Goal: Transaction & Acquisition: Download file/media

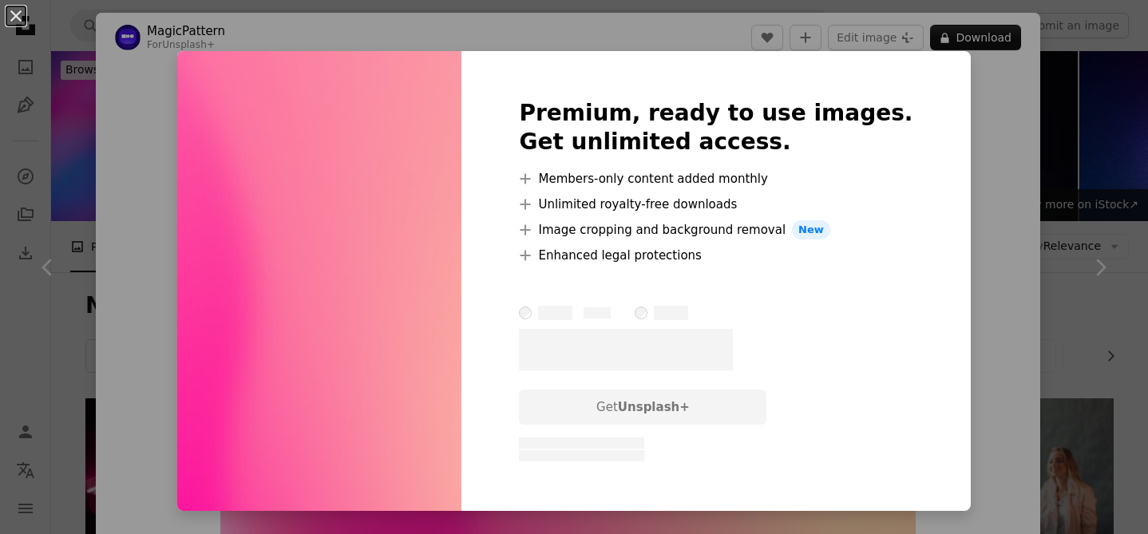
scroll to position [10218, 0]
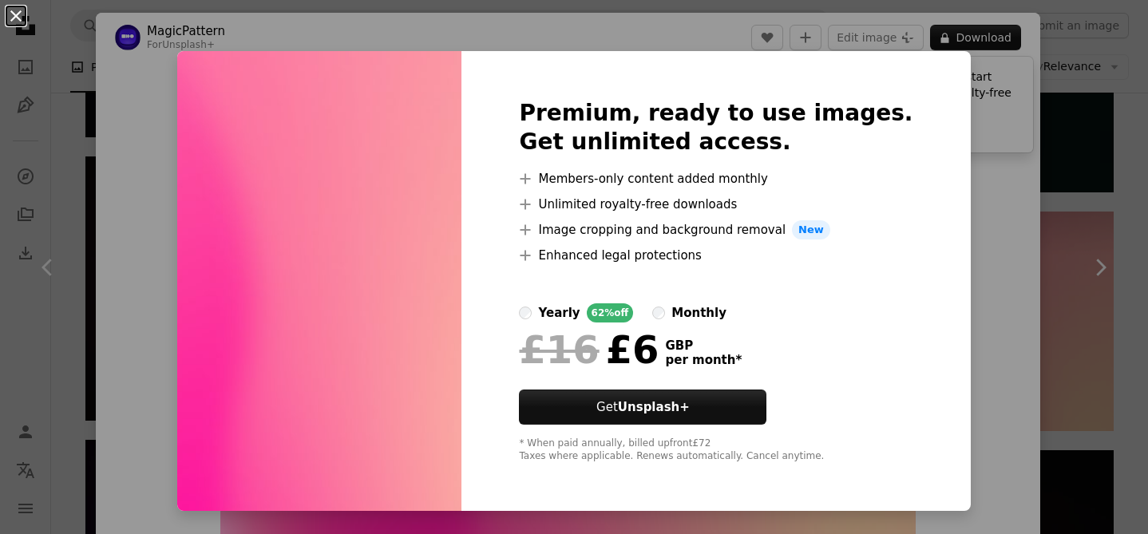
click at [19, 24] on button "An X shape" at bounding box center [15, 15] width 19 height 19
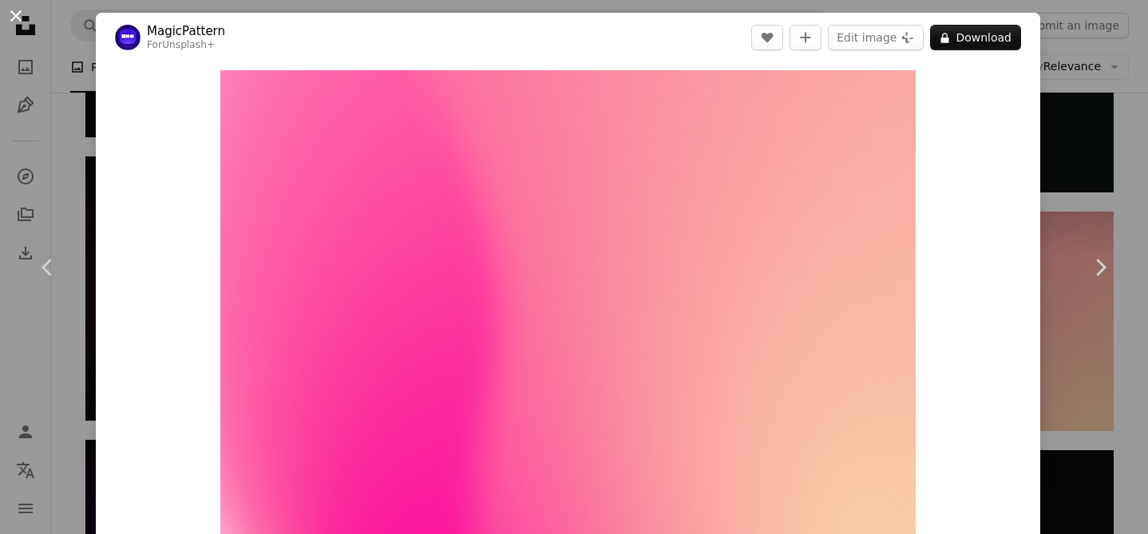
click at [18, 19] on button "An X shape" at bounding box center [15, 15] width 19 height 19
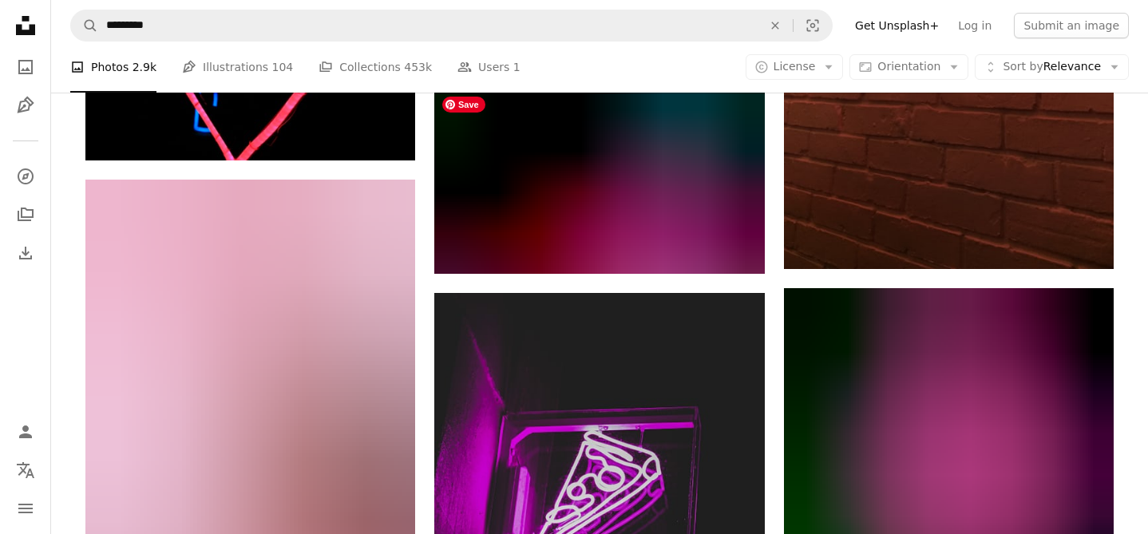
scroll to position [17377, 0]
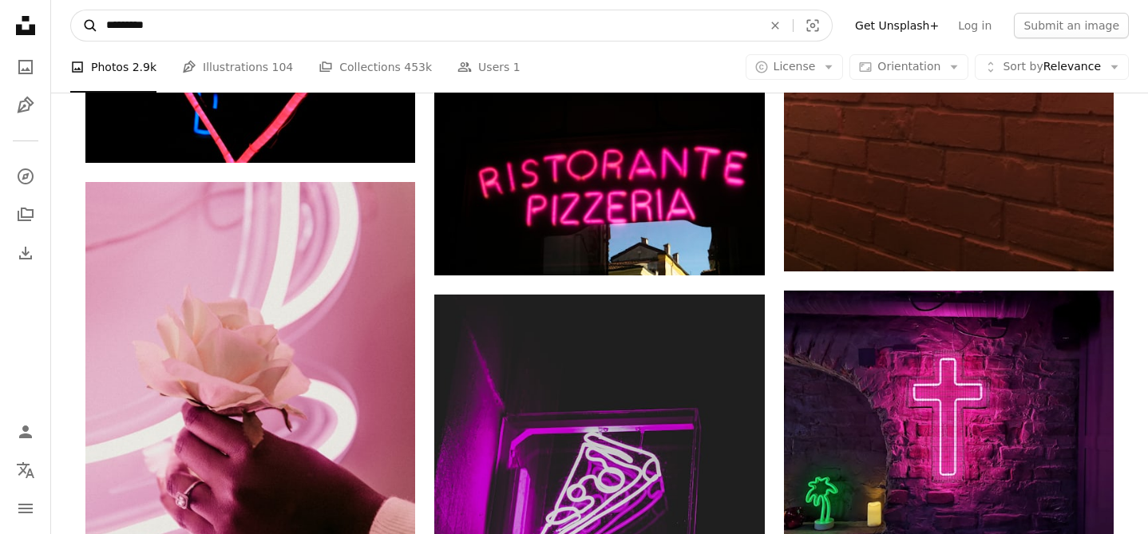
drag, startPoint x: 172, startPoint y: 22, endPoint x: 88, endPoint y: 25, distance: 84.7
click at [88, 23] on form "A magnifying glass ********* An X shape Visual search" at bounding box center [451, 26] width 763 height 32
type input "*********"
click button "A magnifying glass" at bounding box center [84, 25] width 27 height 30
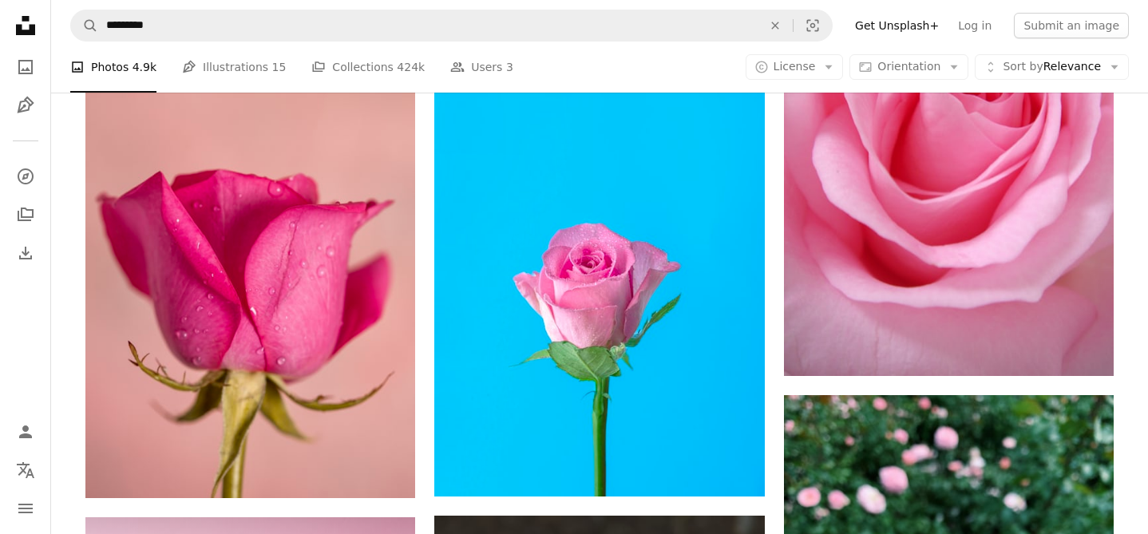
scroll to position [920, 0]
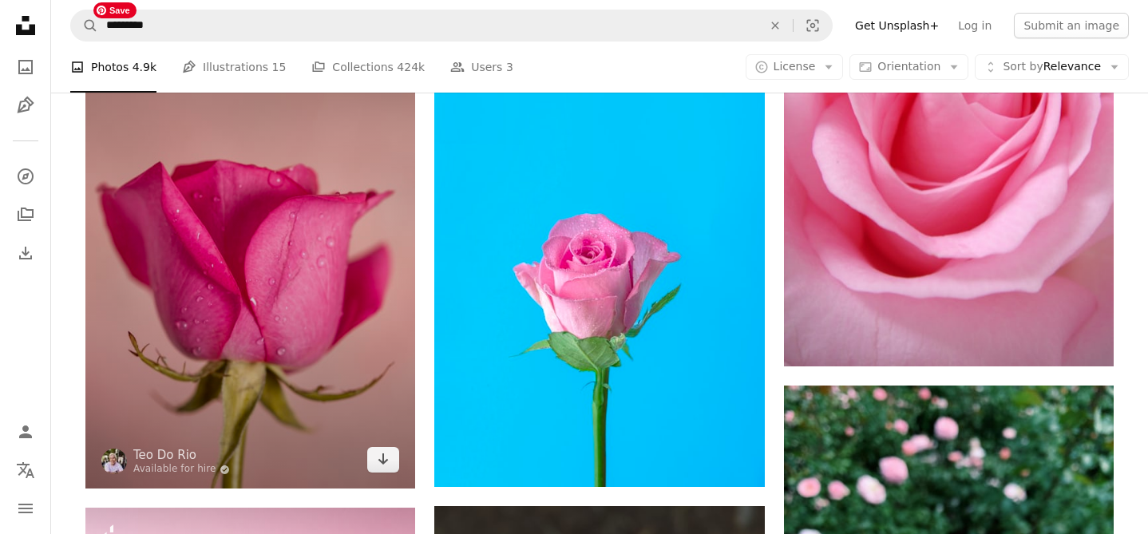
click at [286, 220] on img at bounding box center [250, 241] width 330 height 495
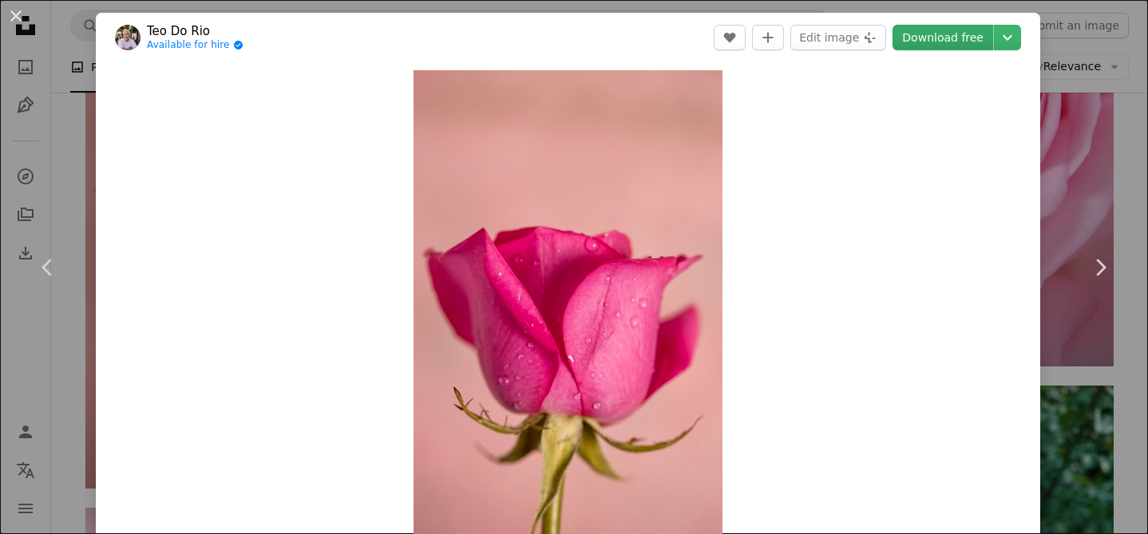
click at [945, 44] on link "Download free" at bounding box center [943, 38] width 101 height 26
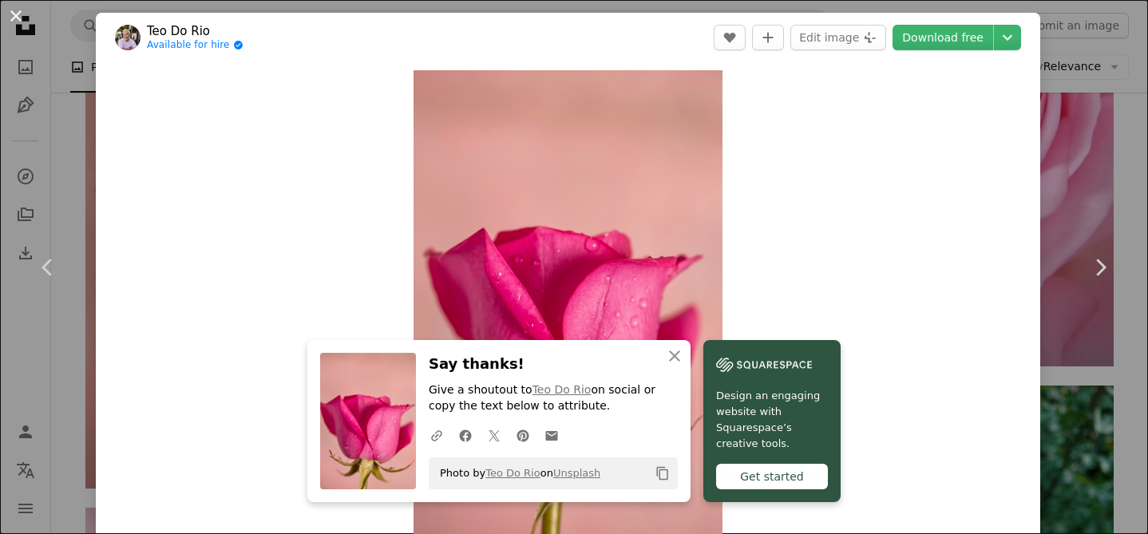
click at [18, 15] on button "An X shape" at bounding box center [15, 15] width 19 height 19
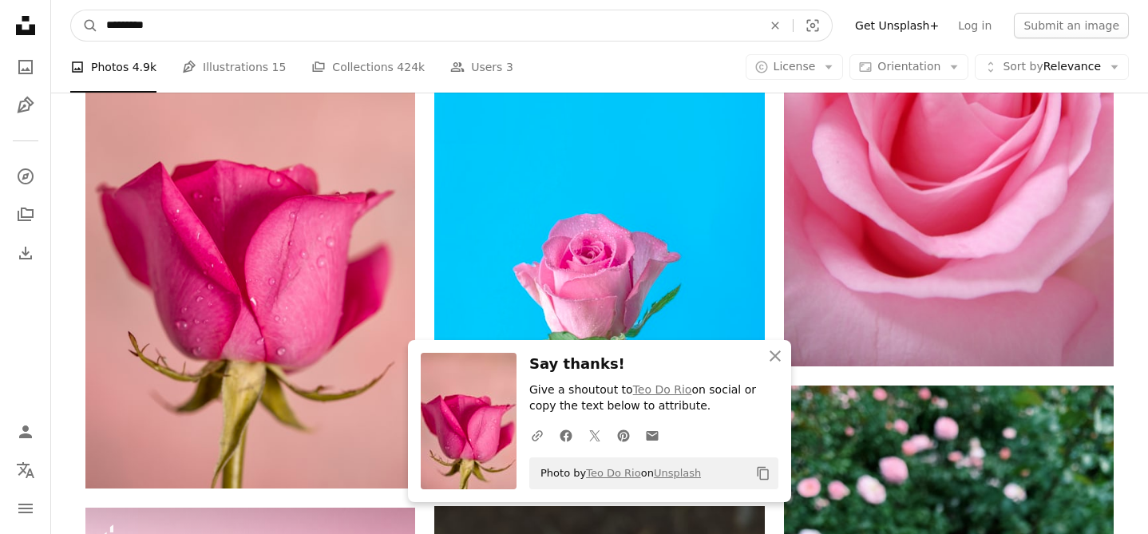
click at [161, 26] on input "*********" at bounding box center [428, 25] width 660 height 30
type input "**********"
click button "A magnifying glass" at bounding box center [84, 25] width 27 height 30
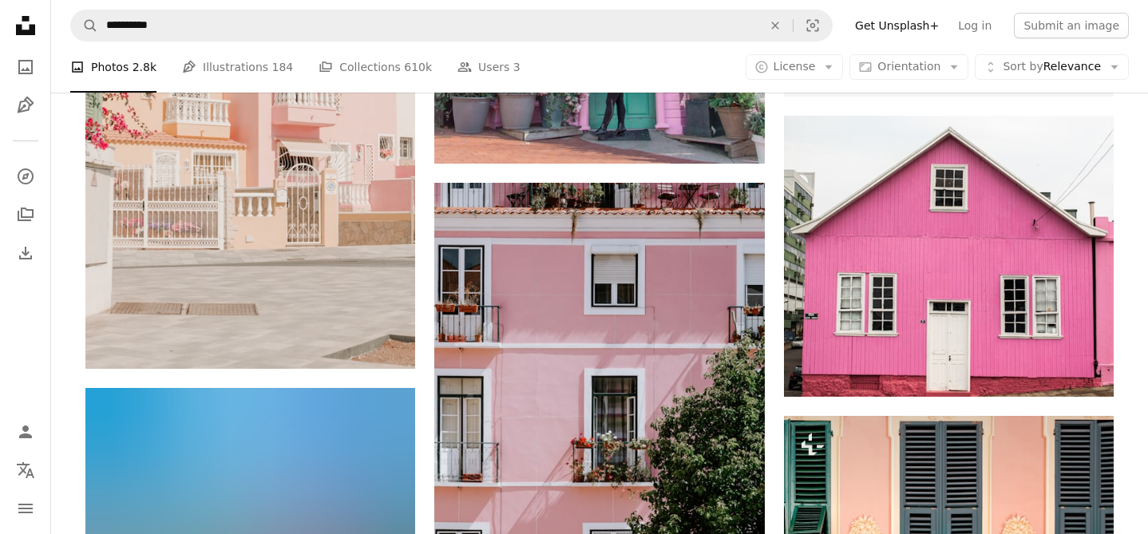
scroll to position [678, 0]
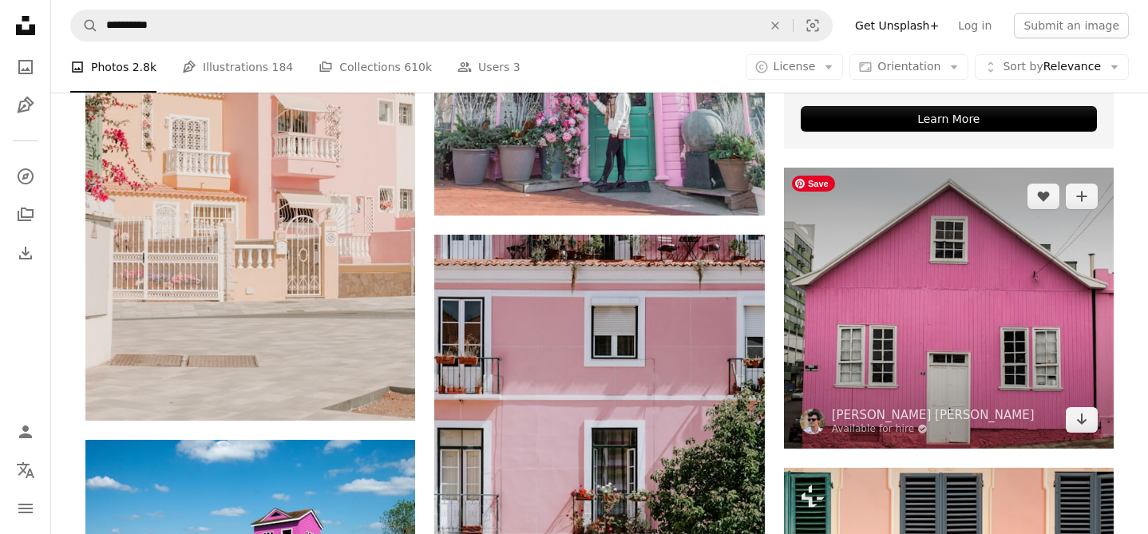
click at [979, 232] on img at bounding box center [949, 308] width 330 height 280
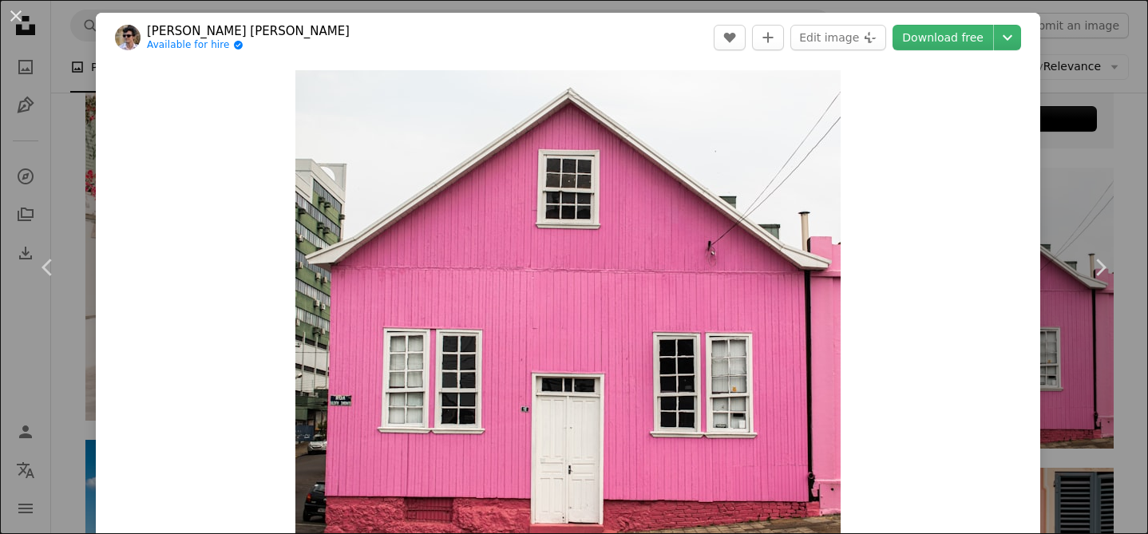
click at [968, 56] on header "[PERSON_NAME] [PERSON_NAME] Available for hire A checkmark inside of a circle A…" at bounding box center [568, 38] width 945 height 50
click at [954, 33] on link "Download free" at bounding box center [943, 38] width 101 height 26
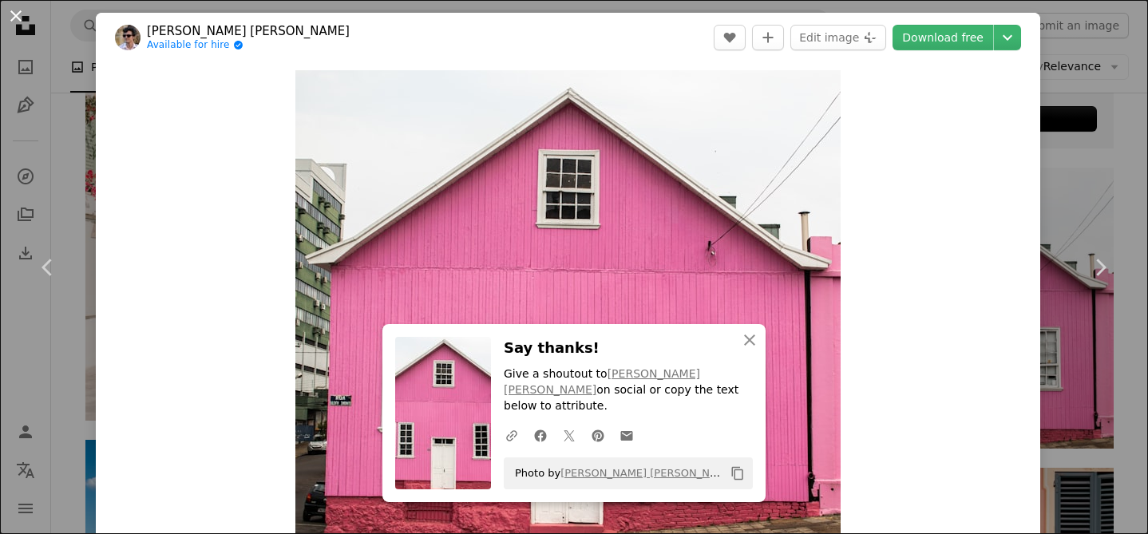
click at [11, 13] on button "An X shape" at bounding box center [15, 15] width 19 height 19
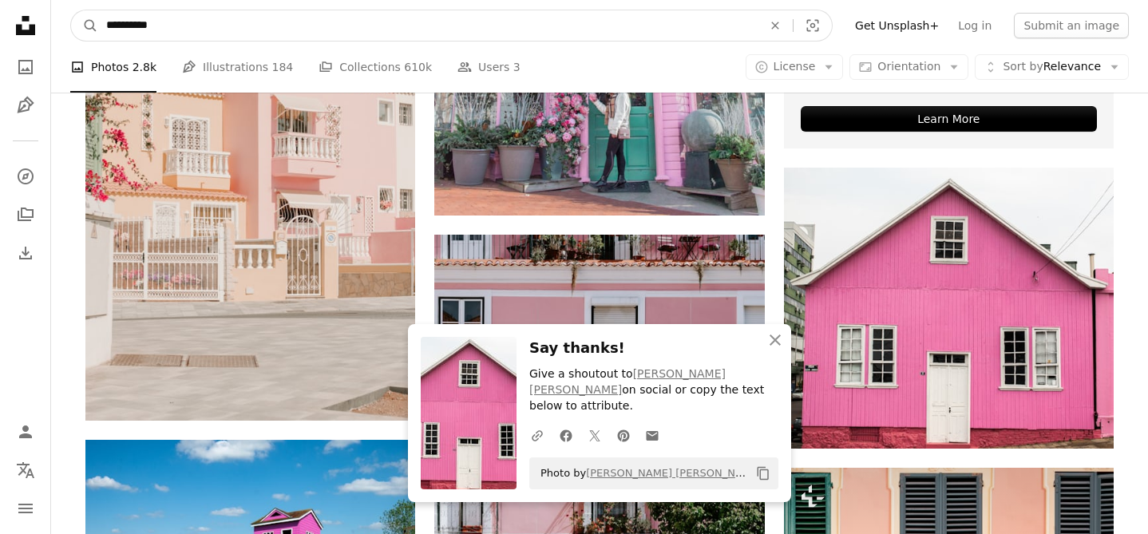
click at [158, 26] on input "**********" at bounding box center [428, 25] width 660 height 30
click at [180, 28] on input "**********" at bounding box center [428, 25] width 660 height 30
type input "*********"
click button "A magnifying glass" at bounding box center [84, 25] width 27 height 30
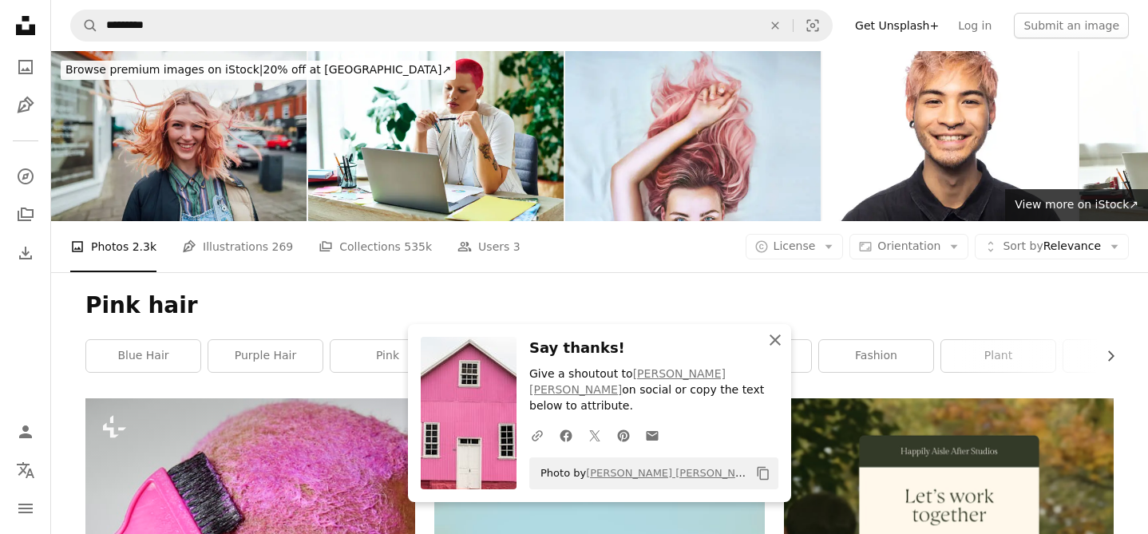
click at [774, 346] on icon "button" at bounding box center [775, 340] width 11 height 11
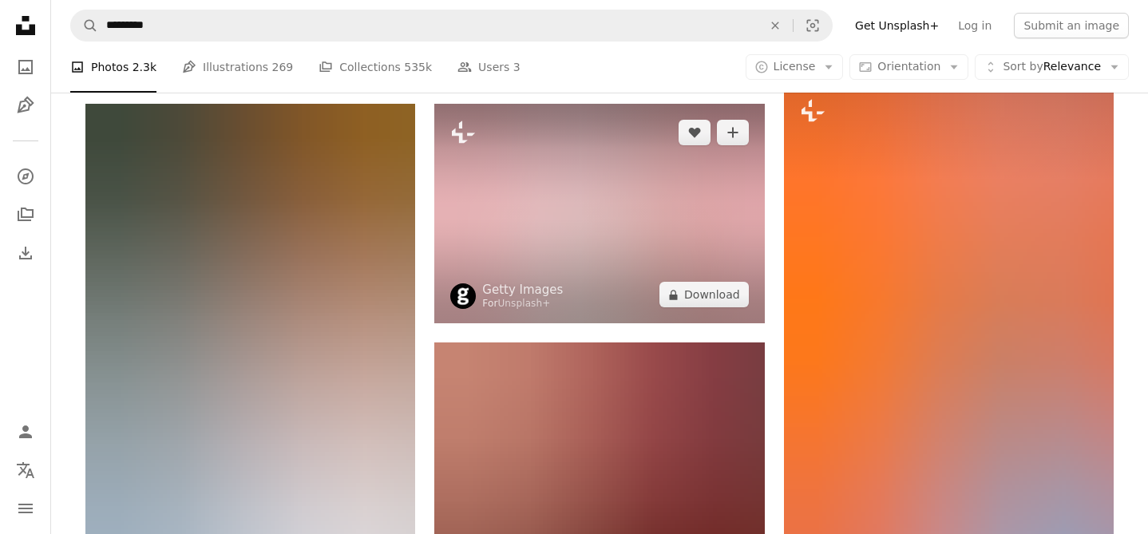
scroll to position [1233, 0]
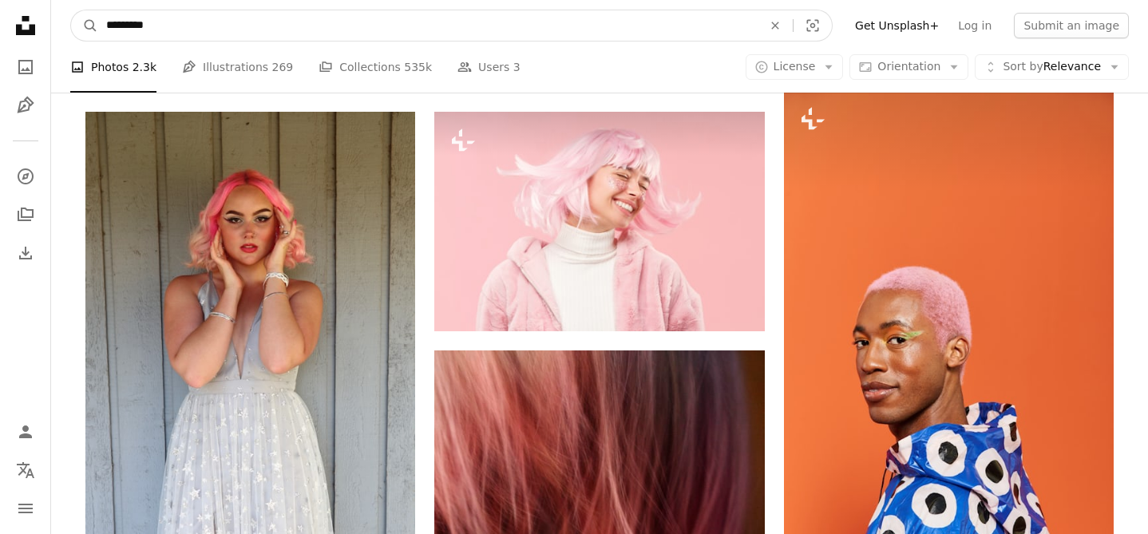
click at [206, 33] on input "*********" at bounding box center [428, 25] width 660 height 30
type input "*********"
click button "A magnifying glass" at bounding box center [84, 25] width 27 height 30
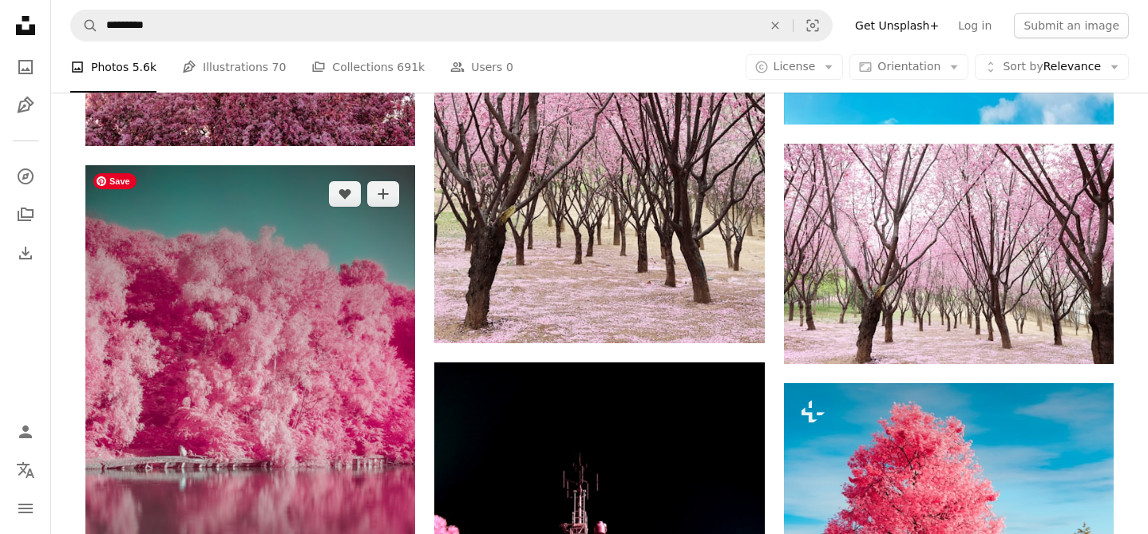
scroll to position [1594, 0]
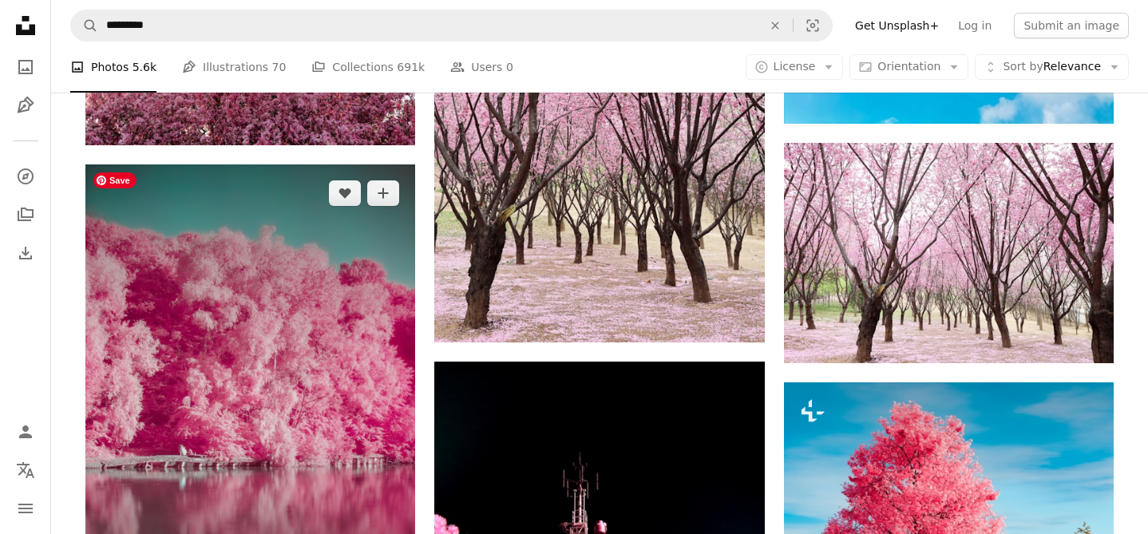
click at [291, 292] on img at bounding box center [250, 411] width 330 height 495
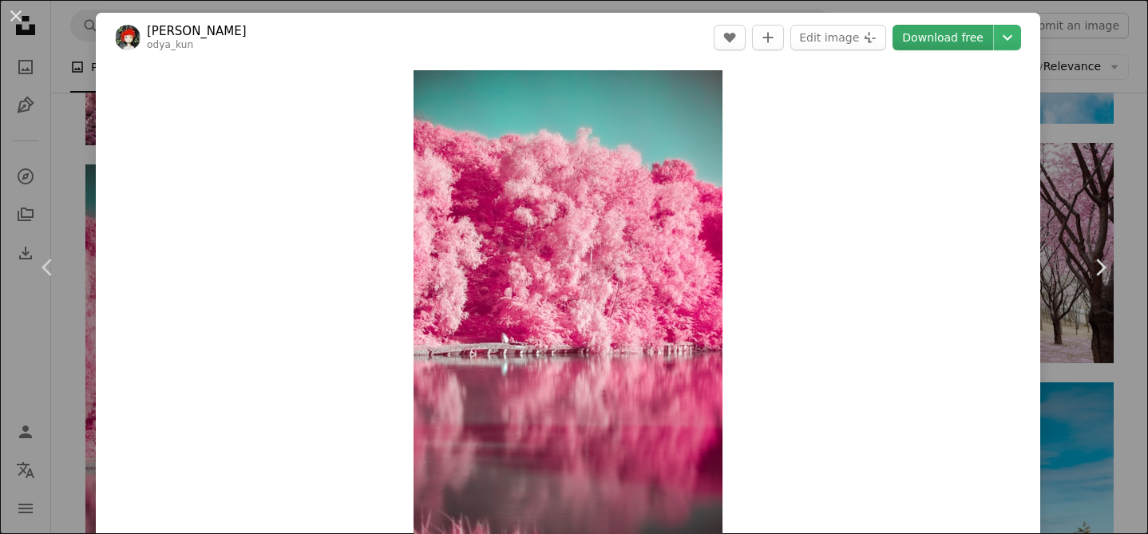
click at [960, 29] on link "Download free" at bounding box center [943, 38] width 101 height 26
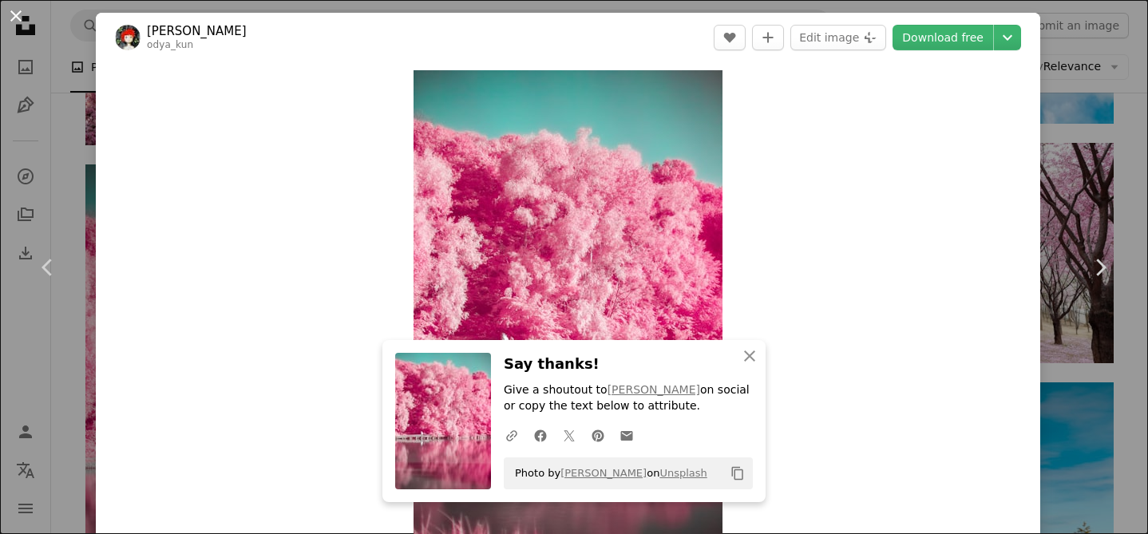
click at [19, 18] on button "An X shape" at bounding box center [15, 15] width 19 height 19
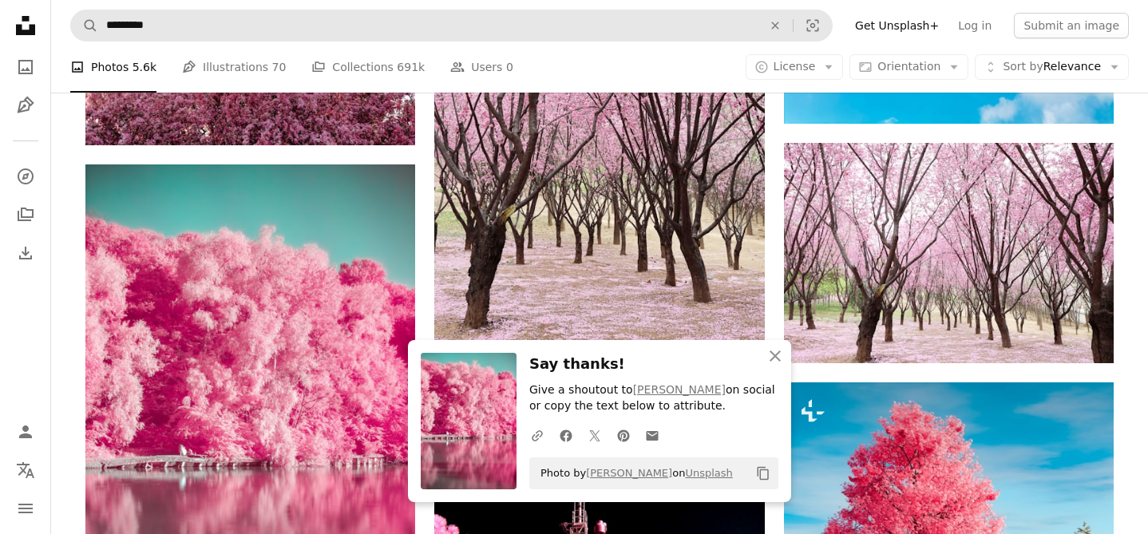
click at [200, 41] on form "A magnifying glass ********* An X shape Visual search" at bounding box center [451, 26] width 763 height 32
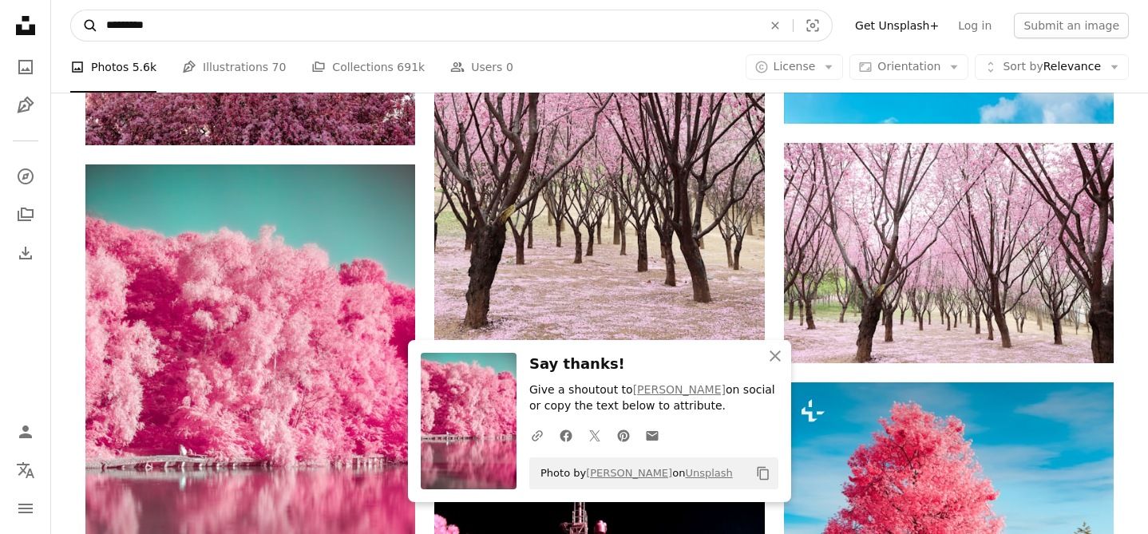
drag, startPoint x: 176, startPoint y: 30, endPoint x: 71, endPoint y: 37, distance: 105.6
click at [69, 34] on nav "A magnifying glass ********* An X shape Visual search Filters Get Unsplash+ Log…" at bounding box center [599, 25] width 1097 height 51
type input "*"
type input "*********"
click button "A magnifying glass" at bounding box center [84, 25] width 27 height 30
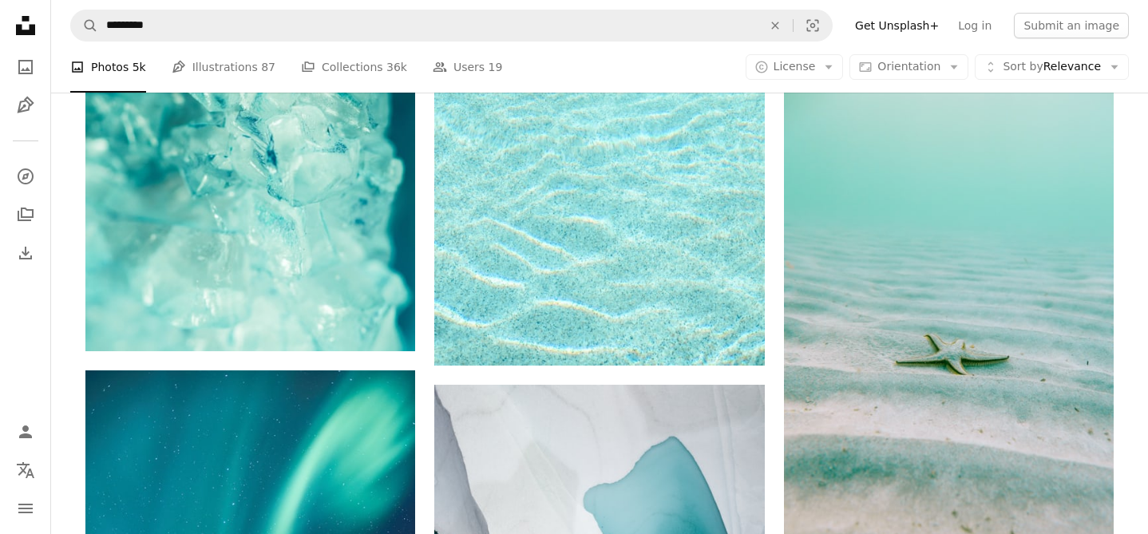
scroll to position [800, 0]
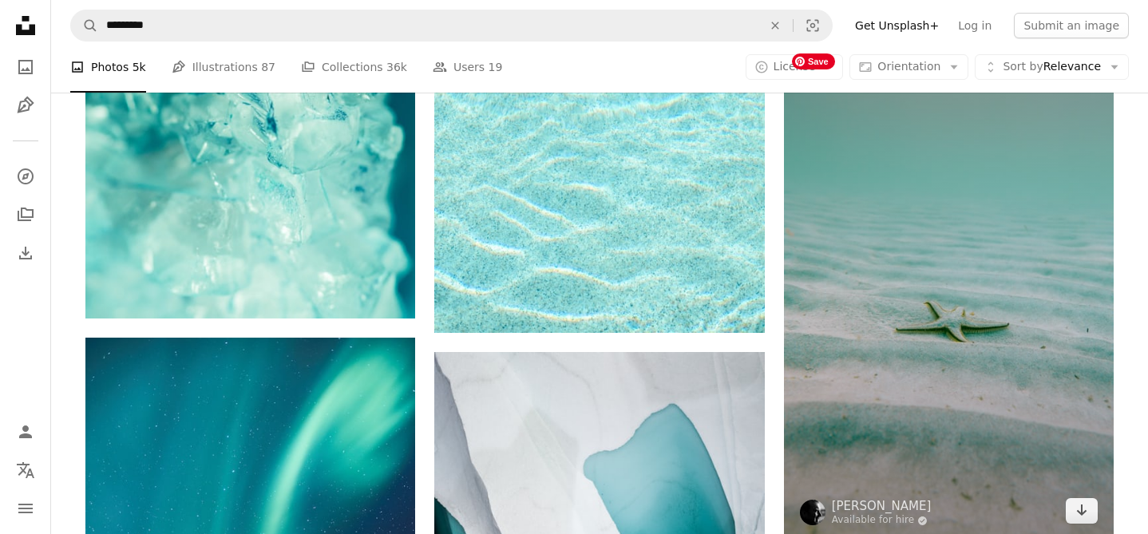
click at [854, 144] on img at bounding box center [949, 293] width 330 height 494
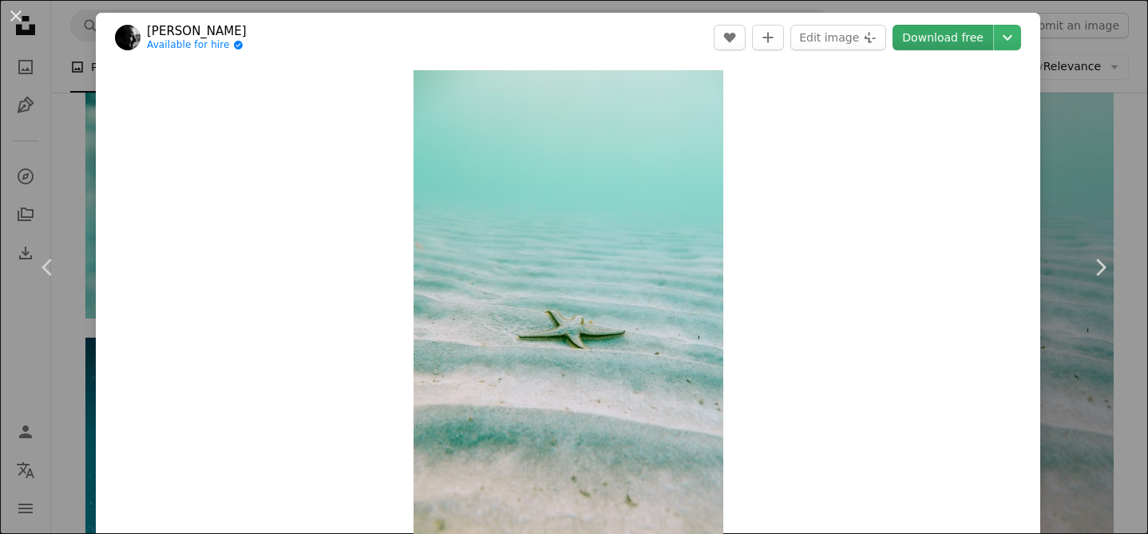
click at [937, 38] on link "Download free" at bounding box center [943, 38] width 101 height 26
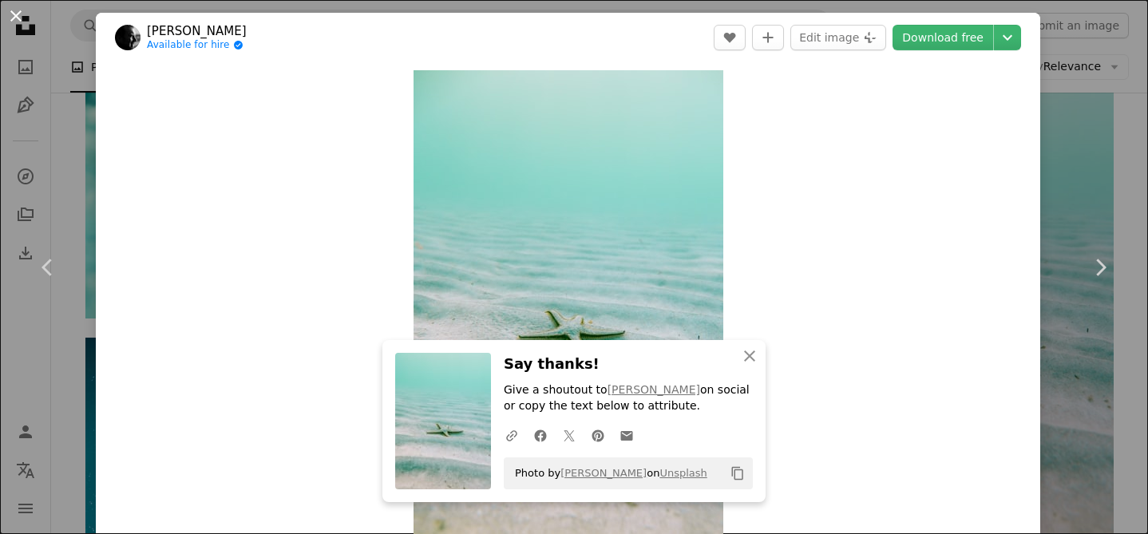
click at [14, 19] on button "An X shape" at bounding box center [15, 15] width 19 height 19
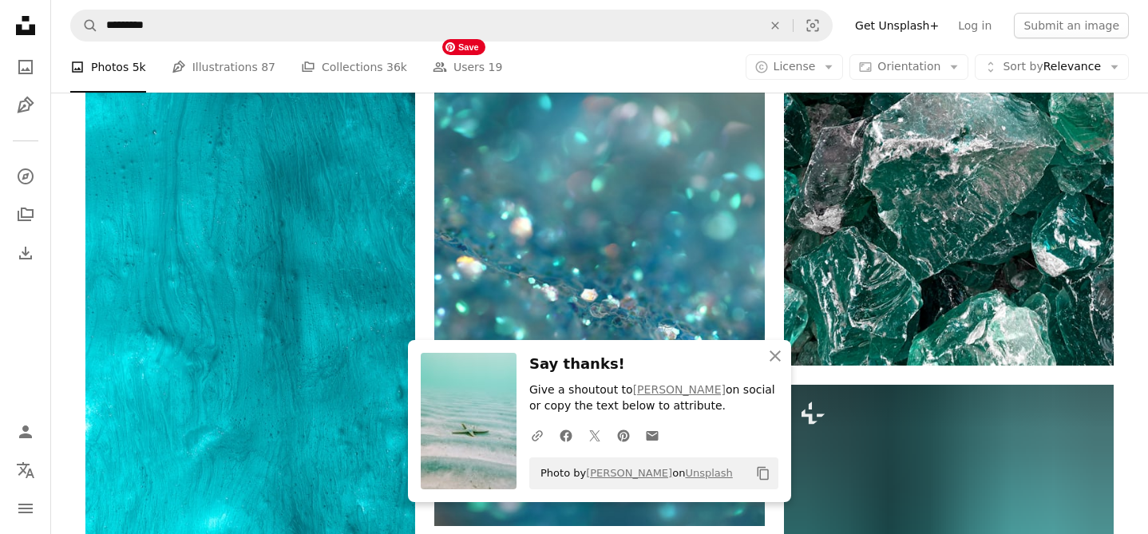
scroll to position [1597, 0]
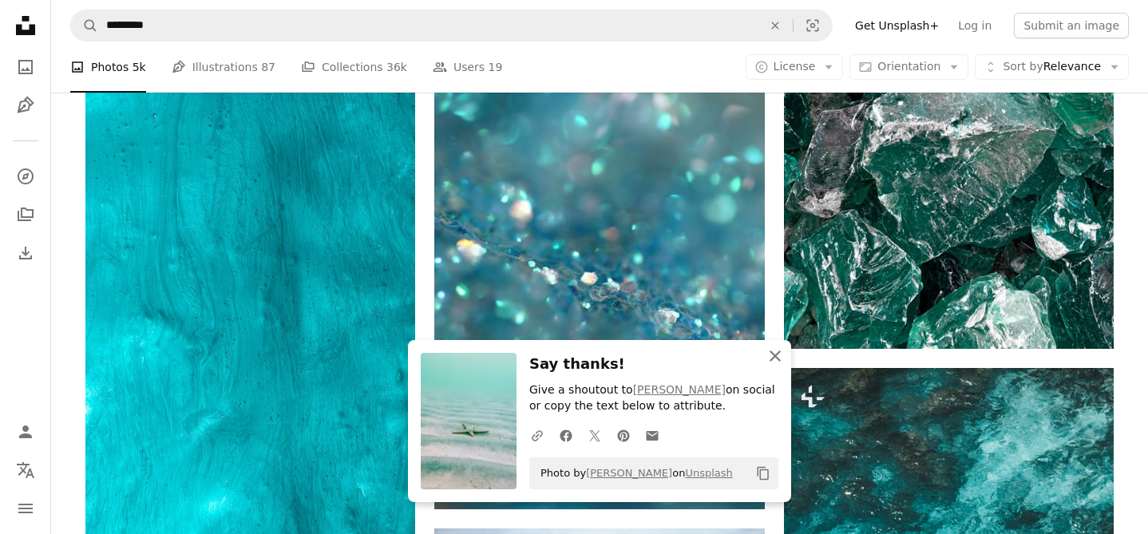
click at [775, 347] on icon "An X shape" at bounding box center [775, 356] width 19 height 19
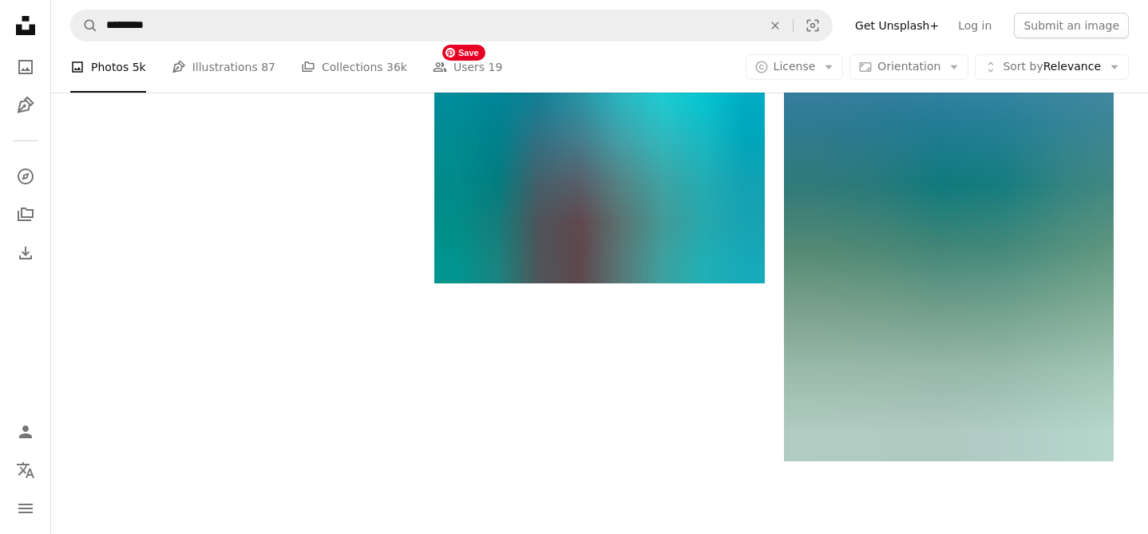
scroll to position [3018, 0]
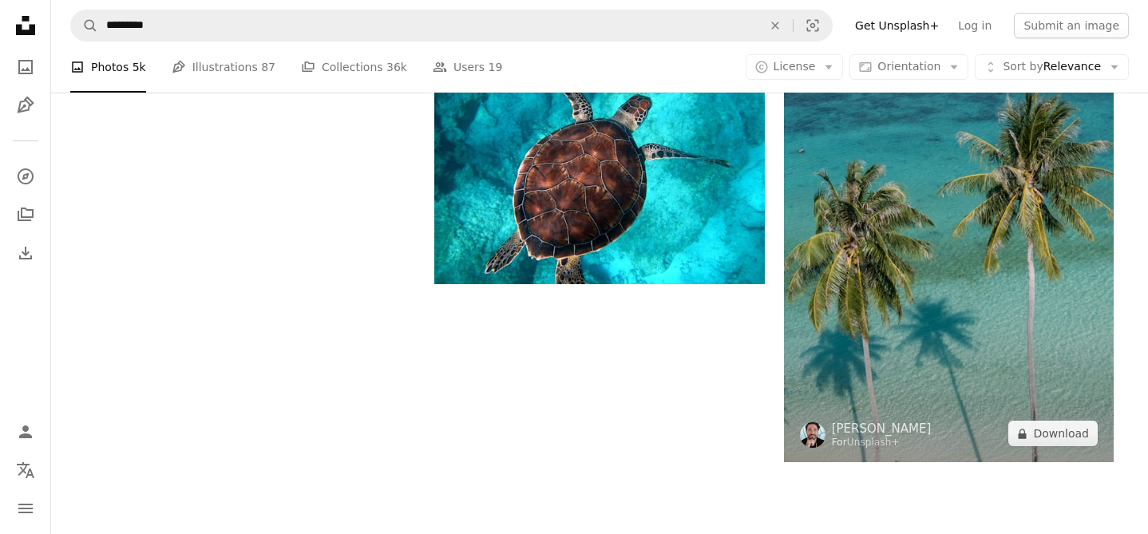
click at [971, 195] on img at bounding box center [949, 215] width 330 height 496
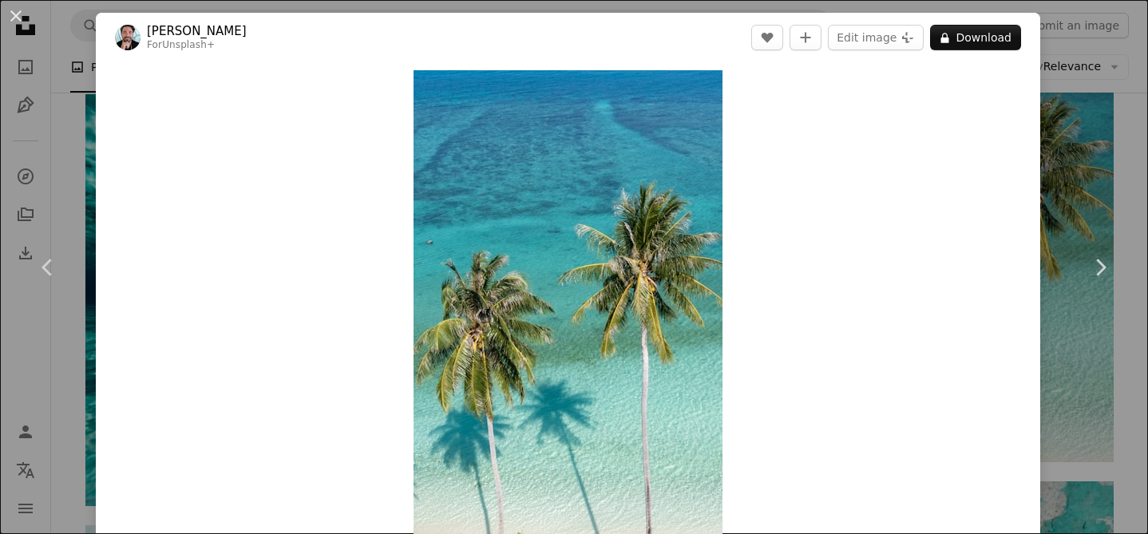
click at [15, 7] on button "An X shape" at bounding box center [15, 15] width 19 height 19
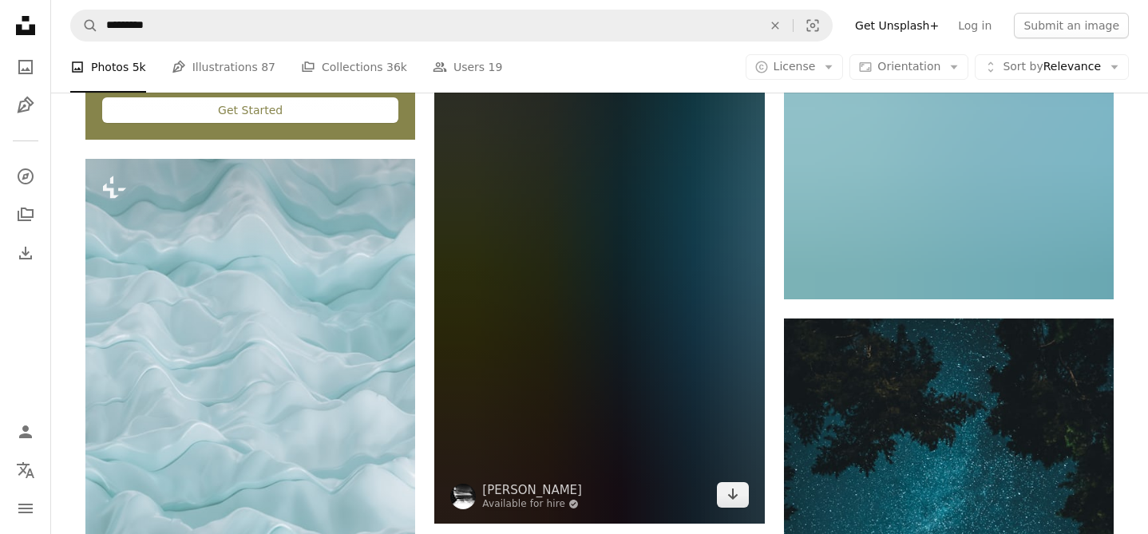
scroll to position [5135, 0]
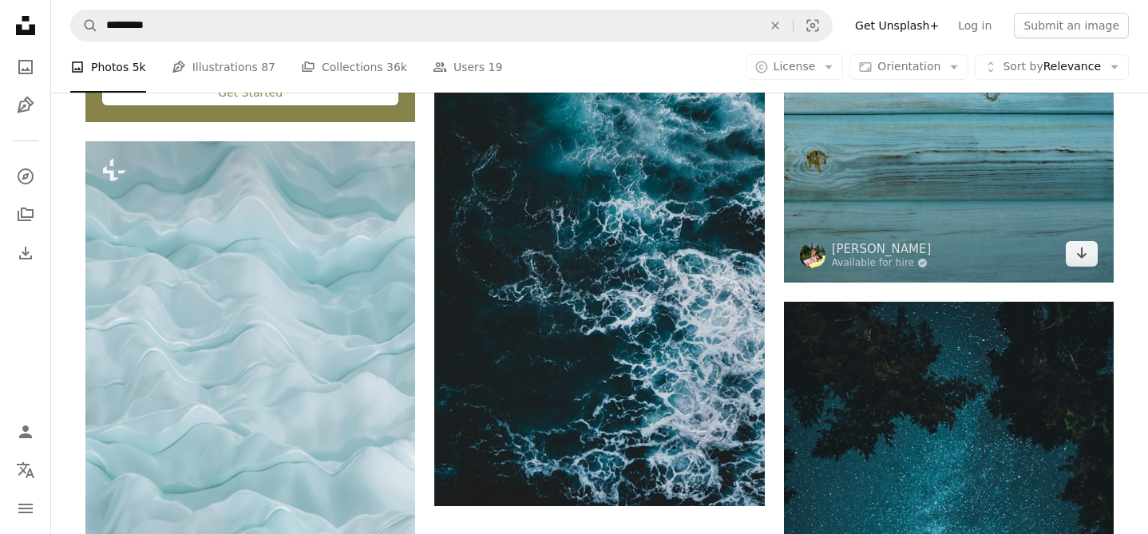
click at [933, 158] on img at bounding box center [949, 62] width 330 height 440
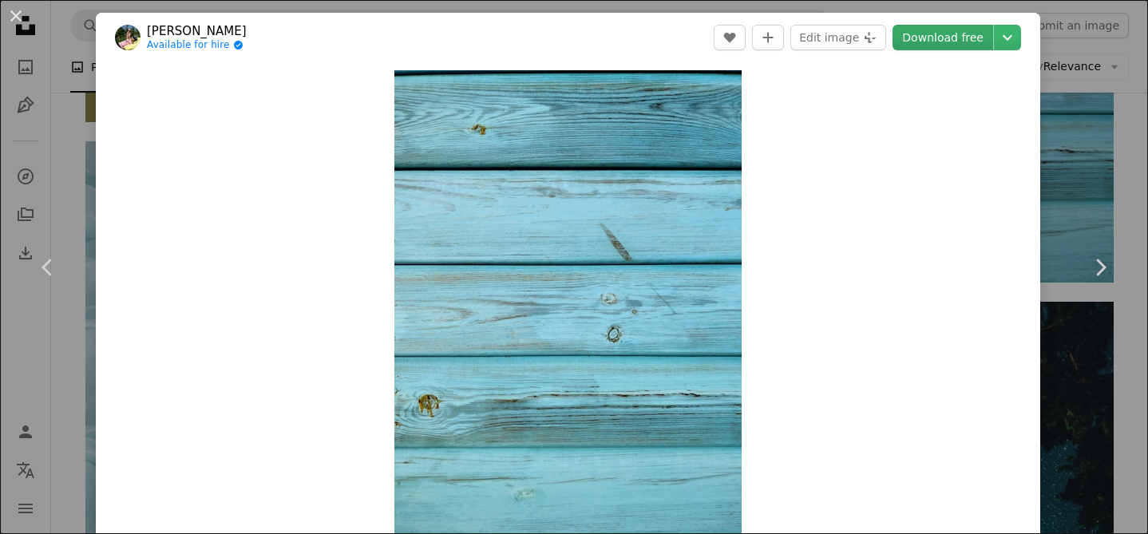
click at [955, 50] on link "Download free" at bounding box center [943, 38] width 101 height 26
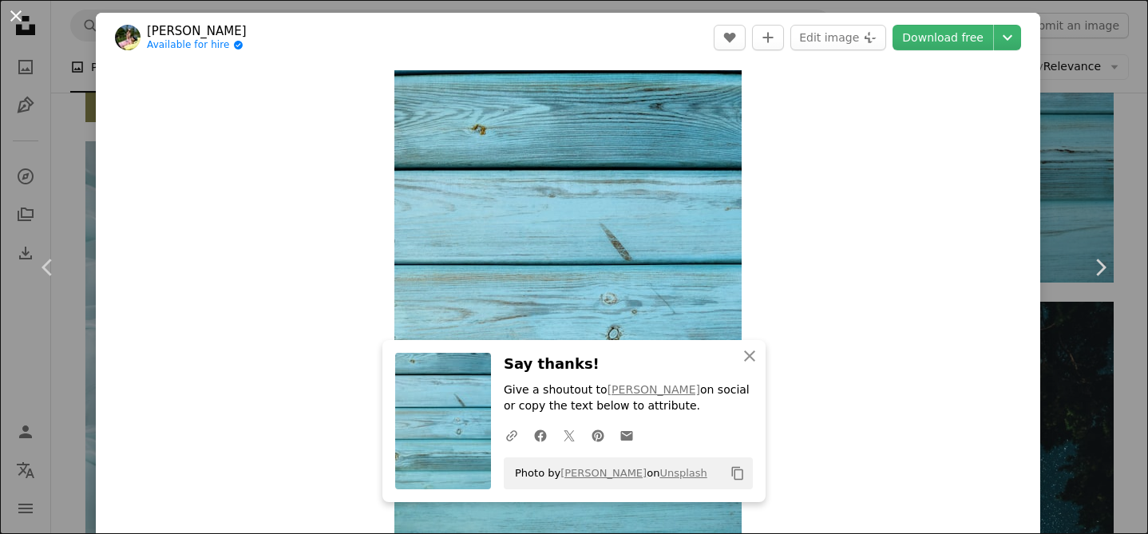
click at [14, 11] on button "An X shape" at bounding box center [15, 15] width 19 height 19
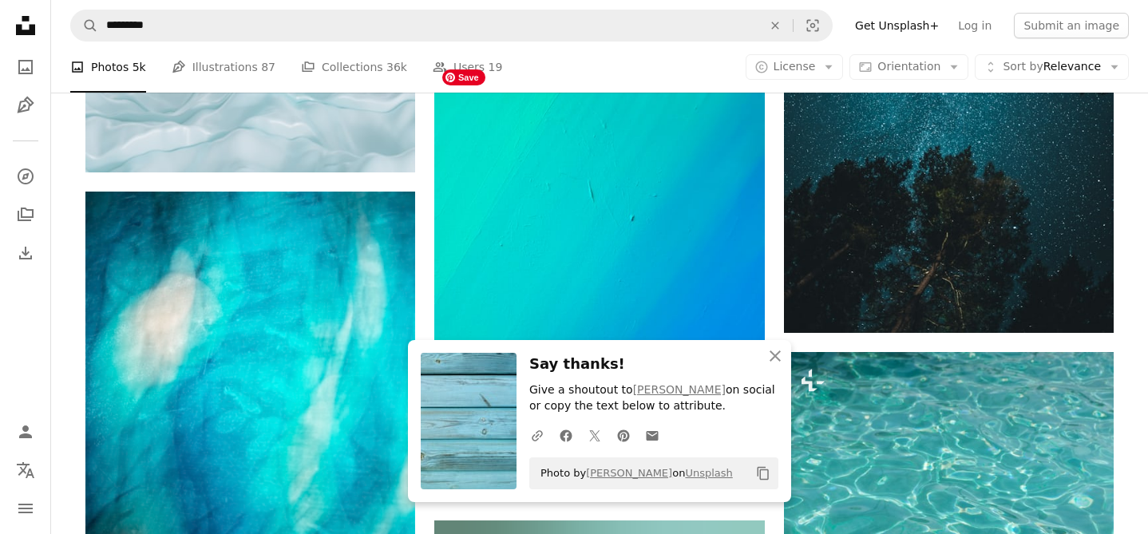
scroll to position [5603, 0]
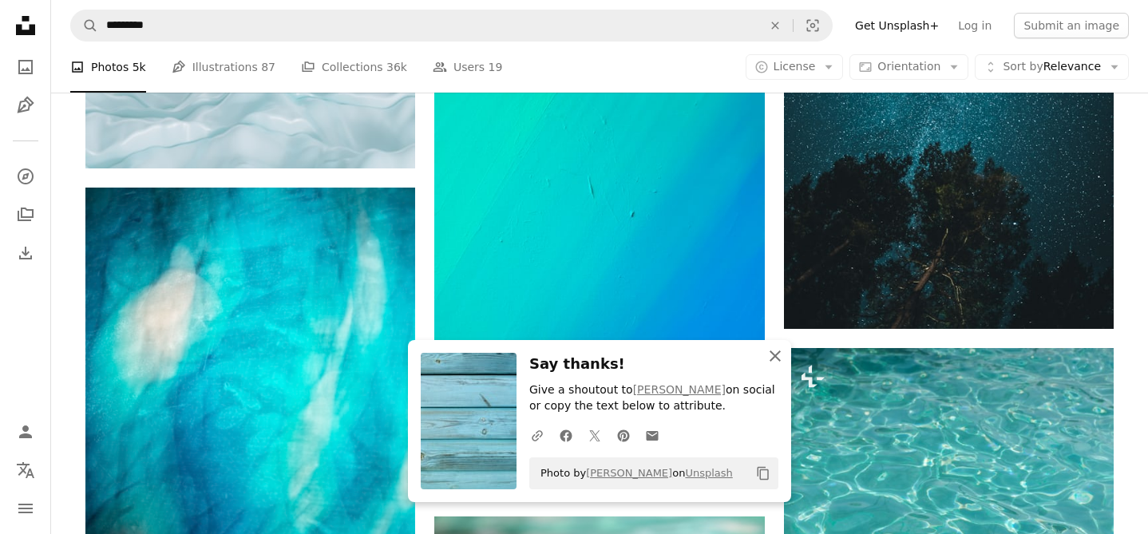
click at [771, 356] on icon "An X shape" at bounding box center [775, 356] width 19 height 19
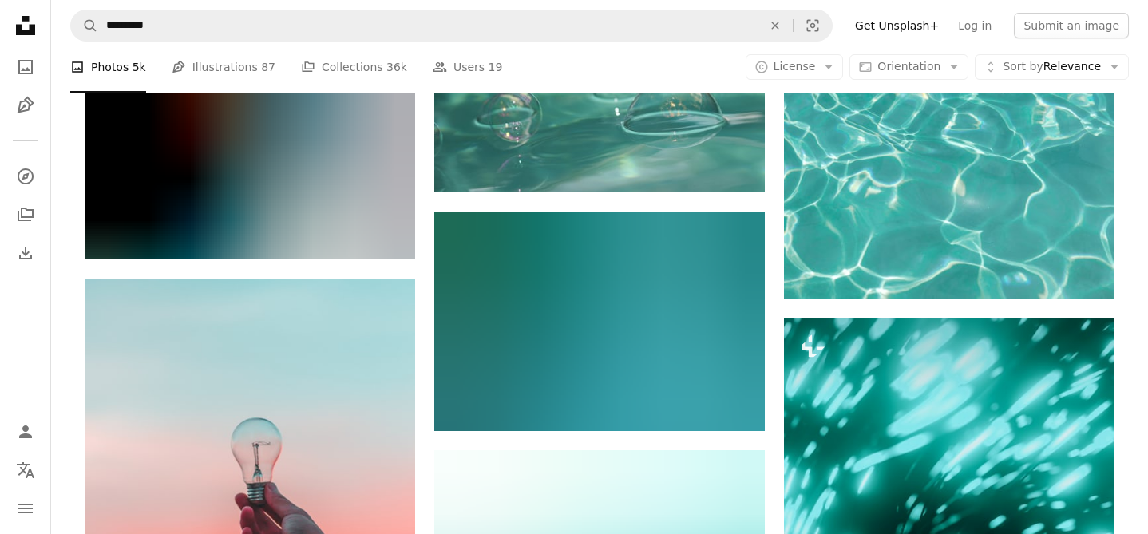
scroll to position [6152, 0]
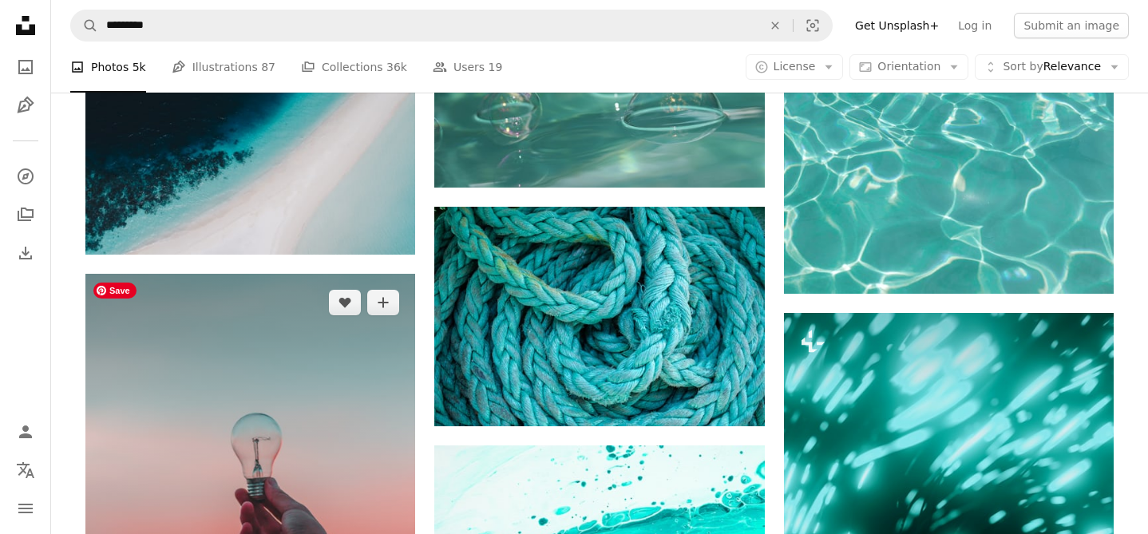
click at [240, 417] on img at bounding box center [250, 480] width 330 height 413
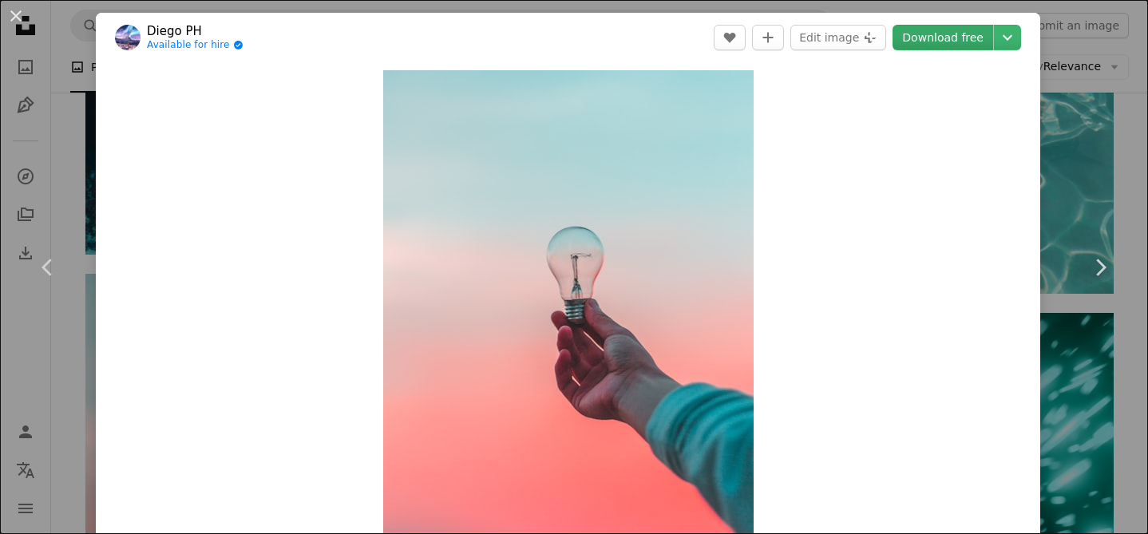
click at [945, 39] on link "Download free" at bounding box center [943, 38] width 101 height 26
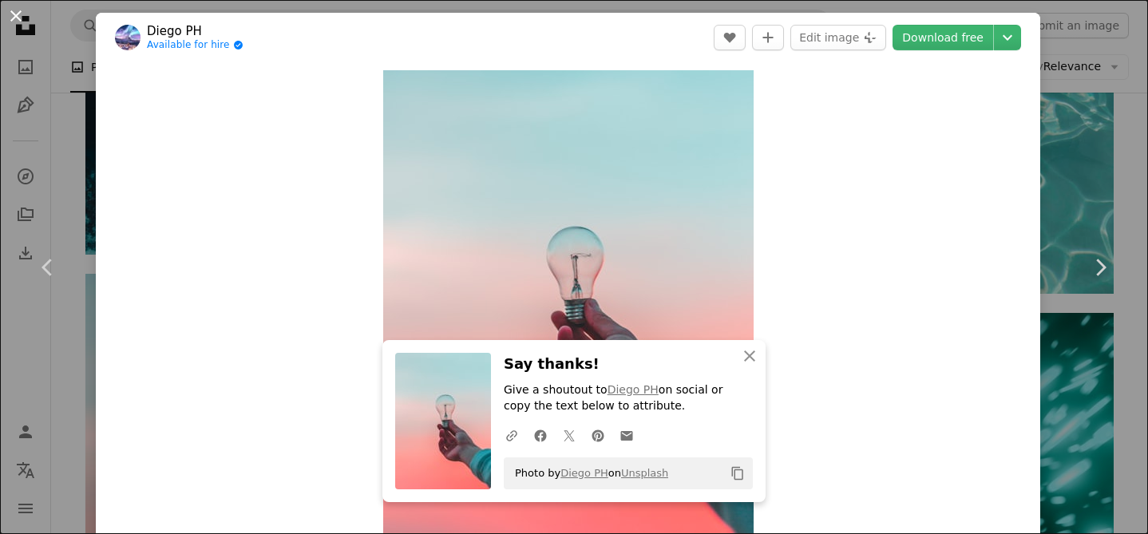
click at [21, 20] on button "An X shape" at bounding box center [15, 15] width 19 height 19
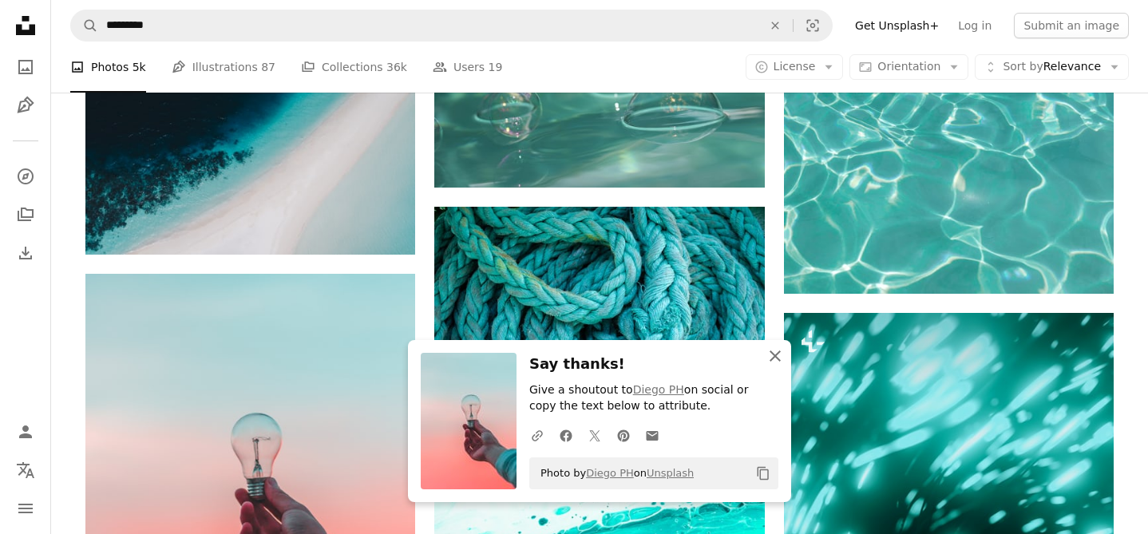
click at [774, 352] on icon "An X shape" at bounding box center [775, 356] width 19 height 19
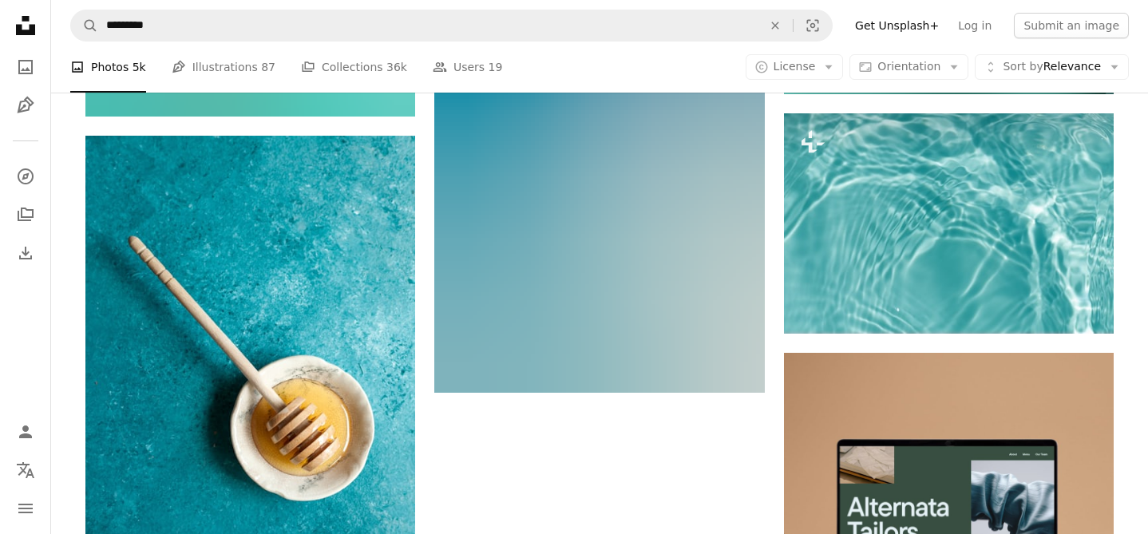
scroll to position [7574, 0]
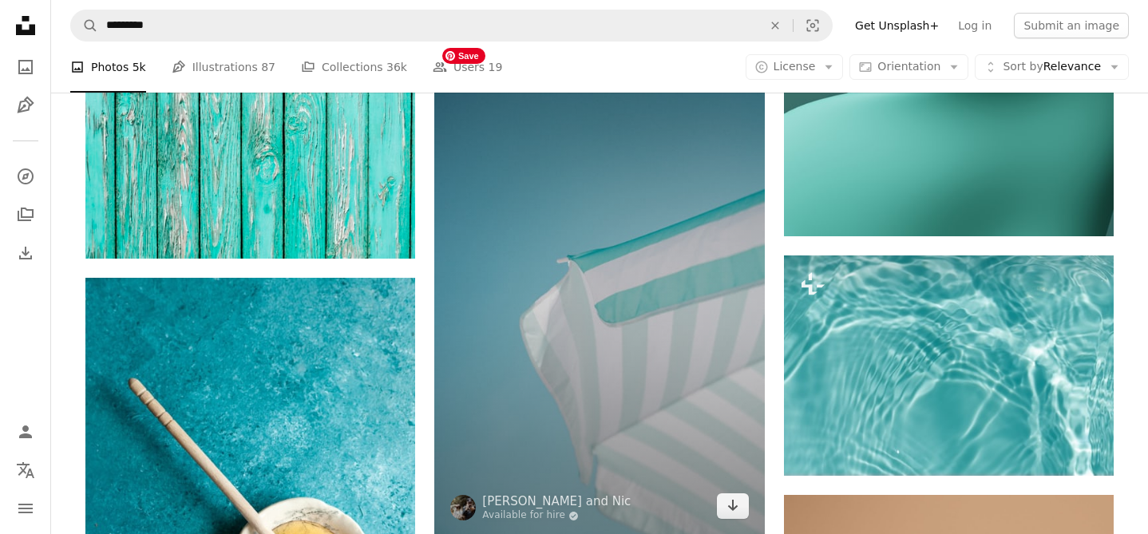
click at [608, 332] on img at bounding box center [599, 287] width 330 height 495
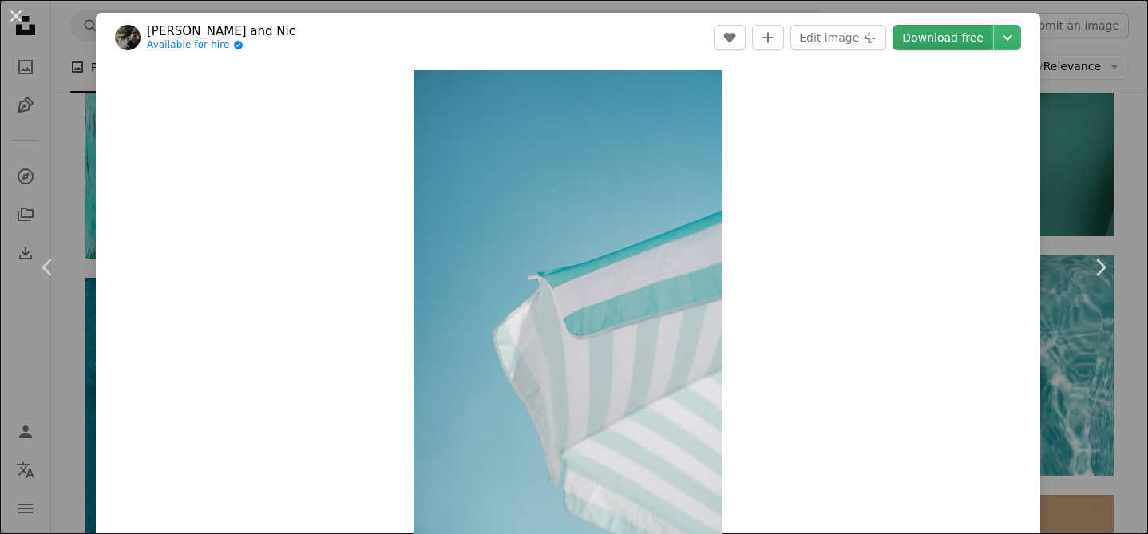
click at [963, 29] on link "Download free" at bounding box center [943, 38] width 101 height 26
